Goal: Task Accomplishment & Management: Check status

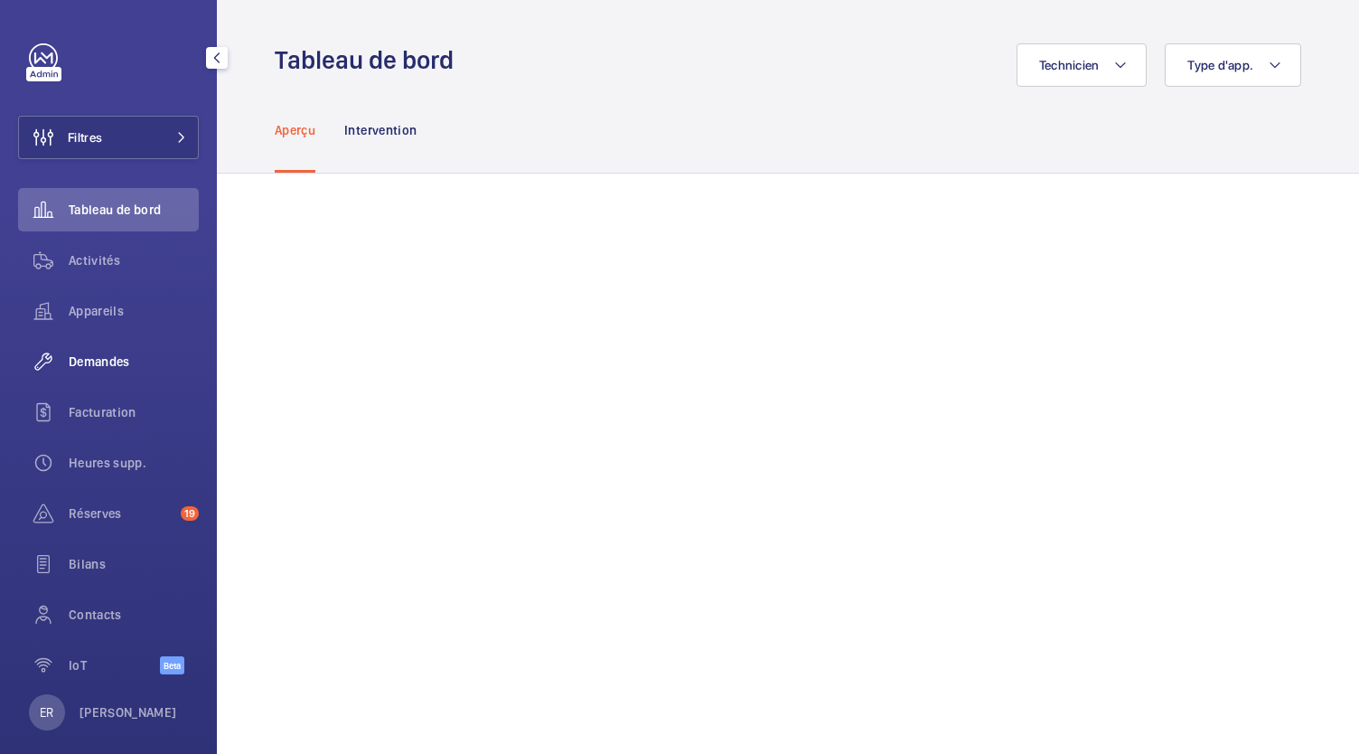
click at [84, 368] on span "Demandes" at bounding box center [134, 362] width 130 height 18
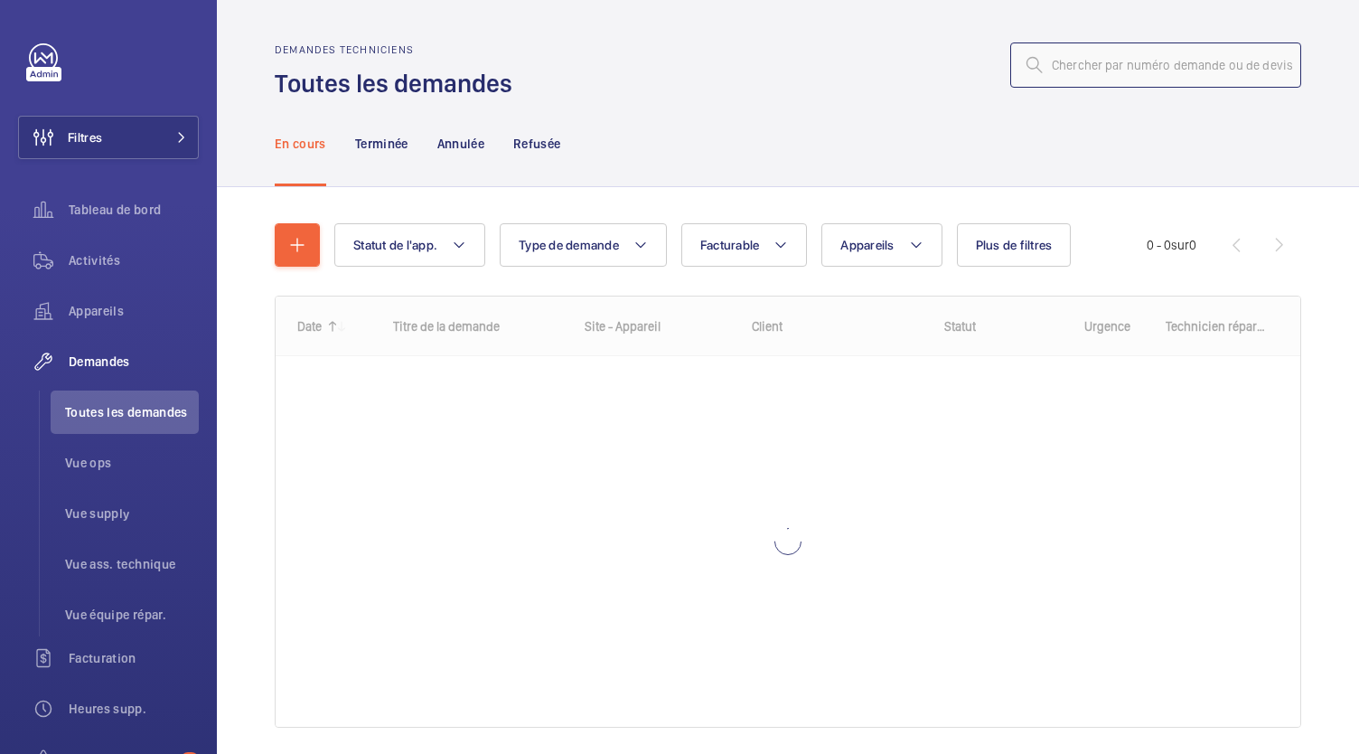
click at [1121, 66] on input "text" at bounding box center [1156, 64] width 291 height 45
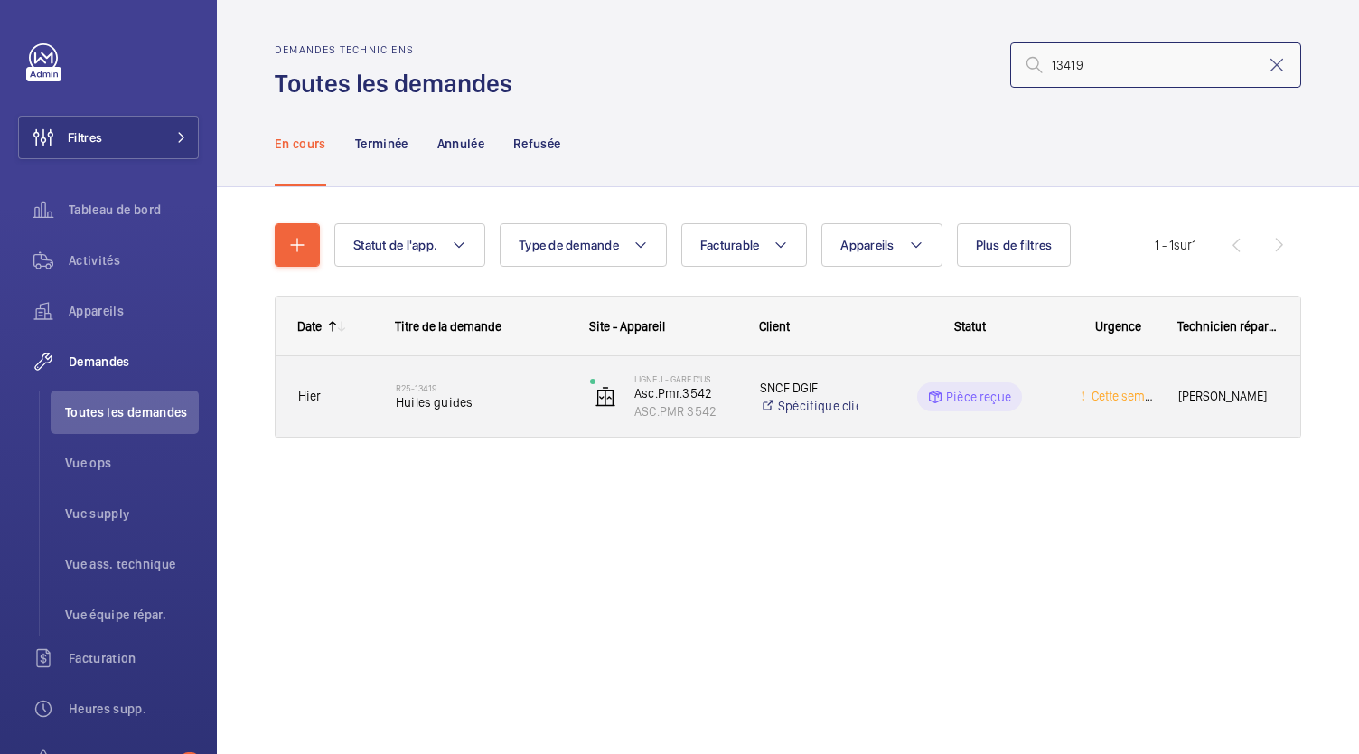
type input "13419"
click at [503, 394] on span "Huiles guides" at bounding box center [481, 402] width 171 height 18
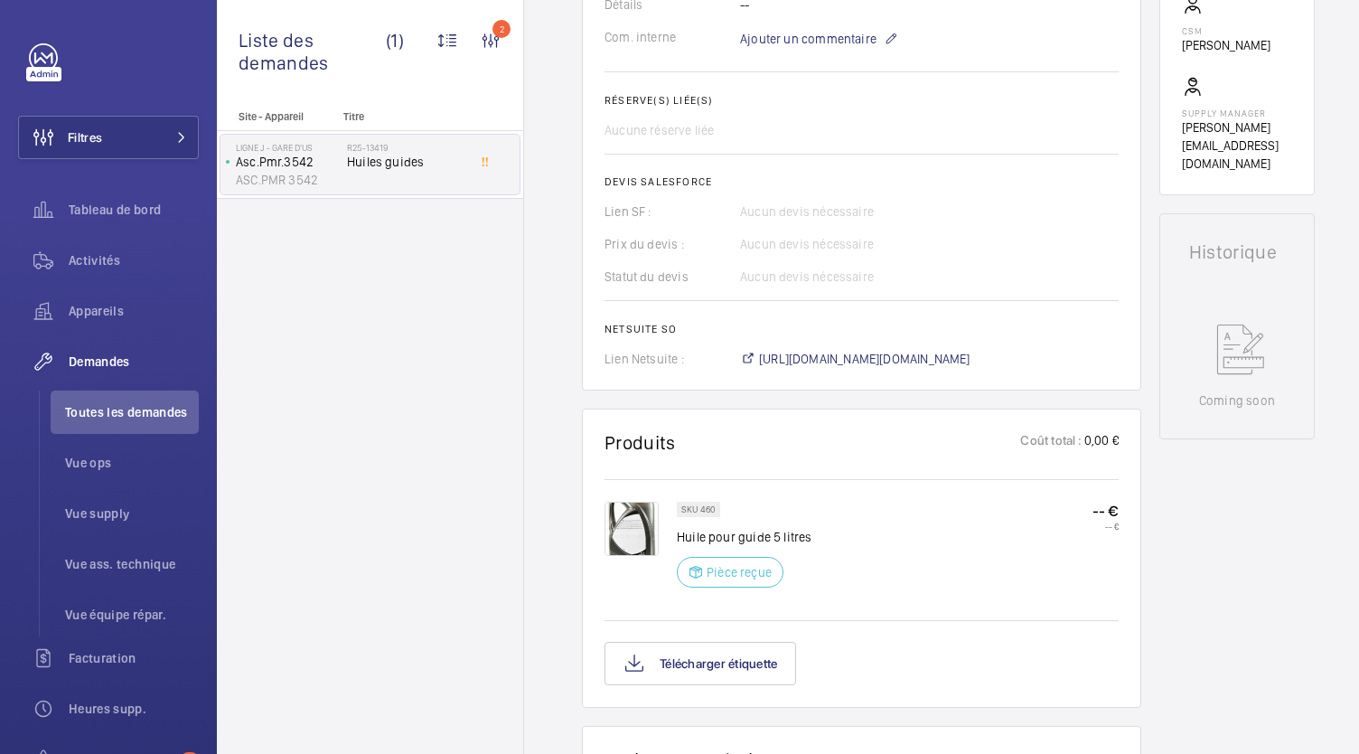
scroll to position [624, 0]
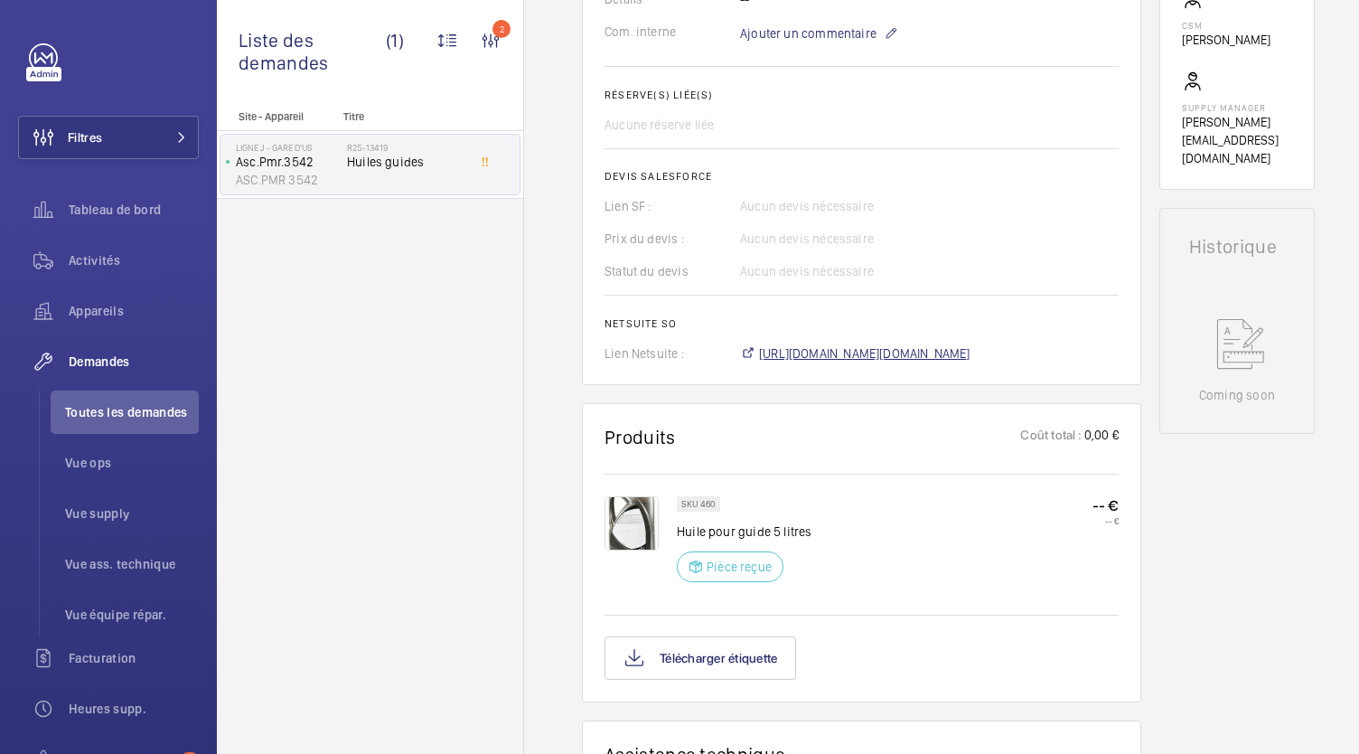
click at [797, 358] on span "[URL][DOMAIN_NAME][DOMAIN_NAME]" at bounding box center [865, 353] width 212 height 18
